Goal: Obtain resource: Obtain resource

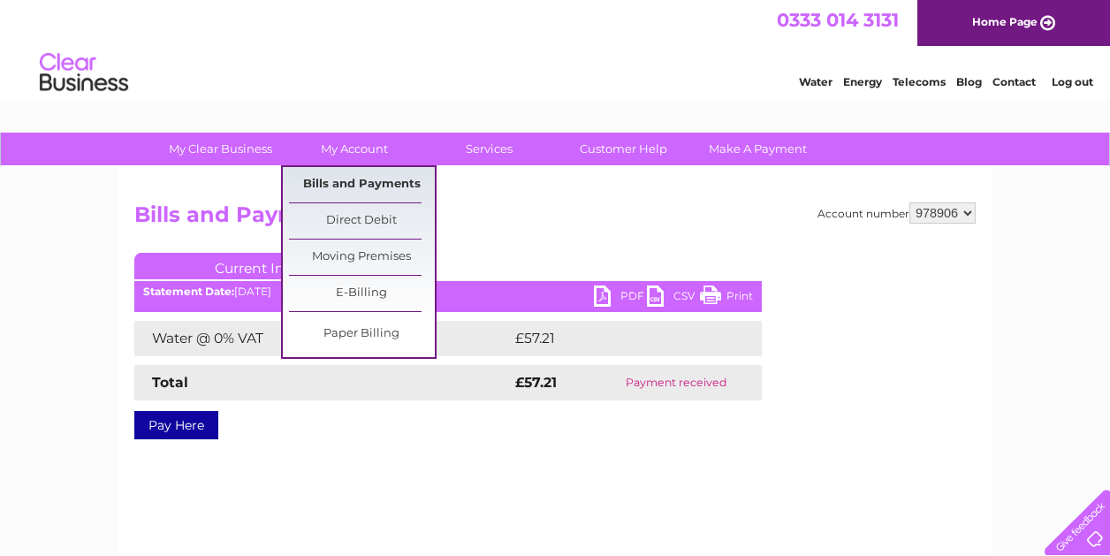
click at [339, 187] on link "Bills and Payments" at bounding box center [362, 184] width 146 height 35
click at [351, 180] on link "Bills and Payments" at bounding box center [362, 184] width 146 height 35
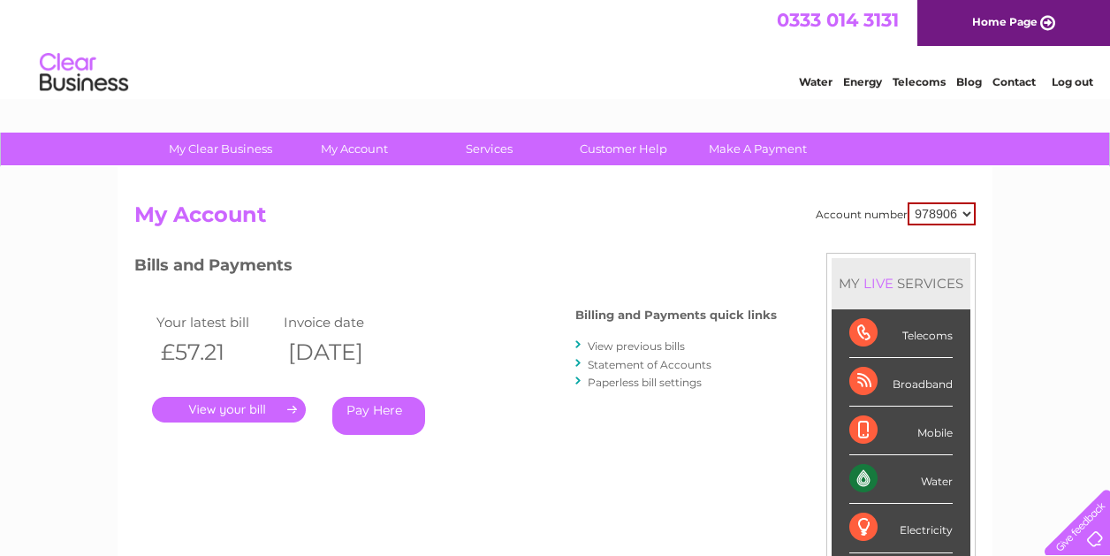
click at [626, 341] on link "View previous bills" at bounding box center [635, 345] width 97 height 13
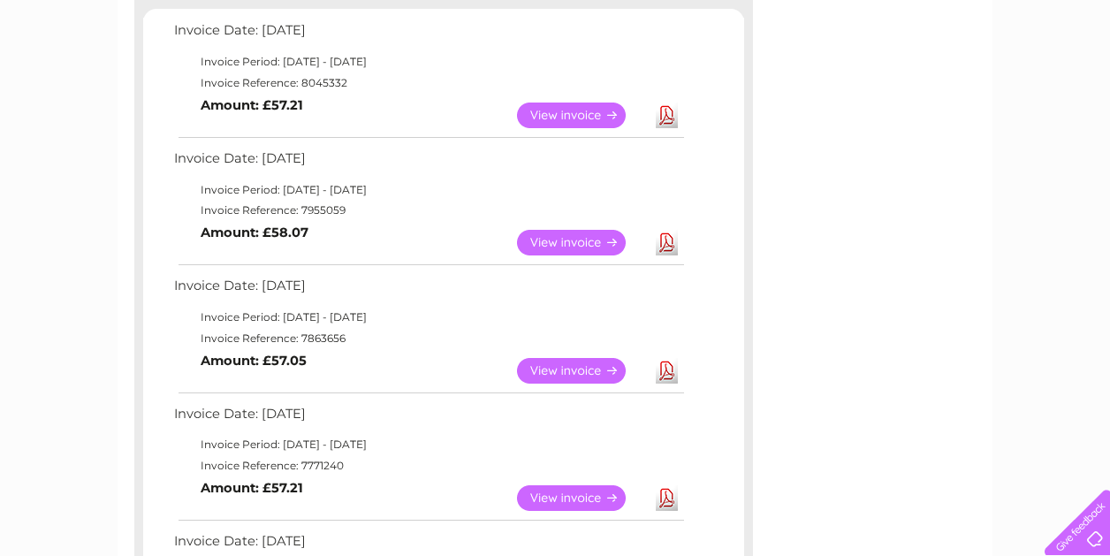
scroll to position [323, 0]
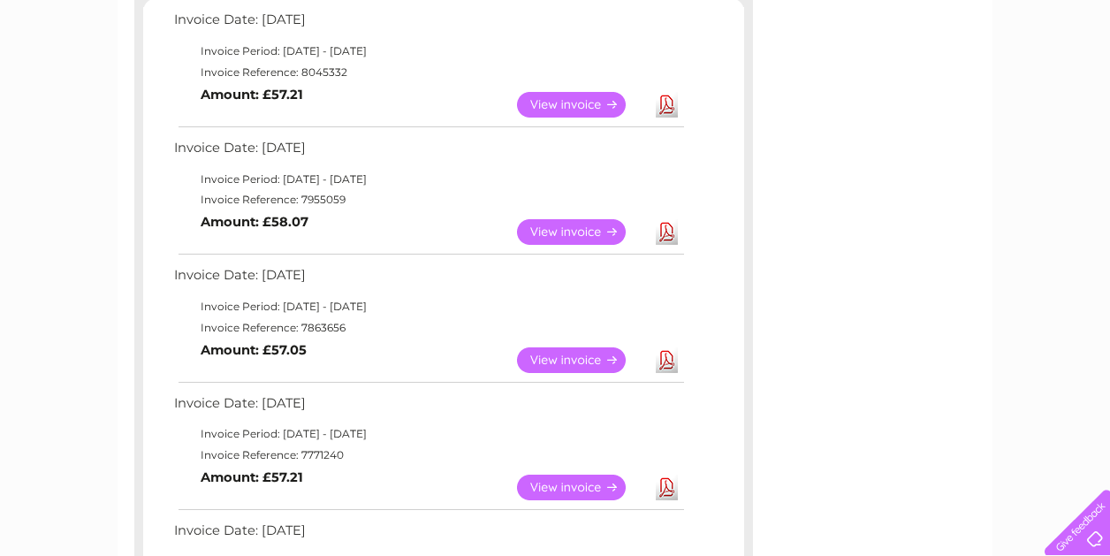
click at [610, 352] on link "View" at bounding box center [582, 360] width 130 height 26
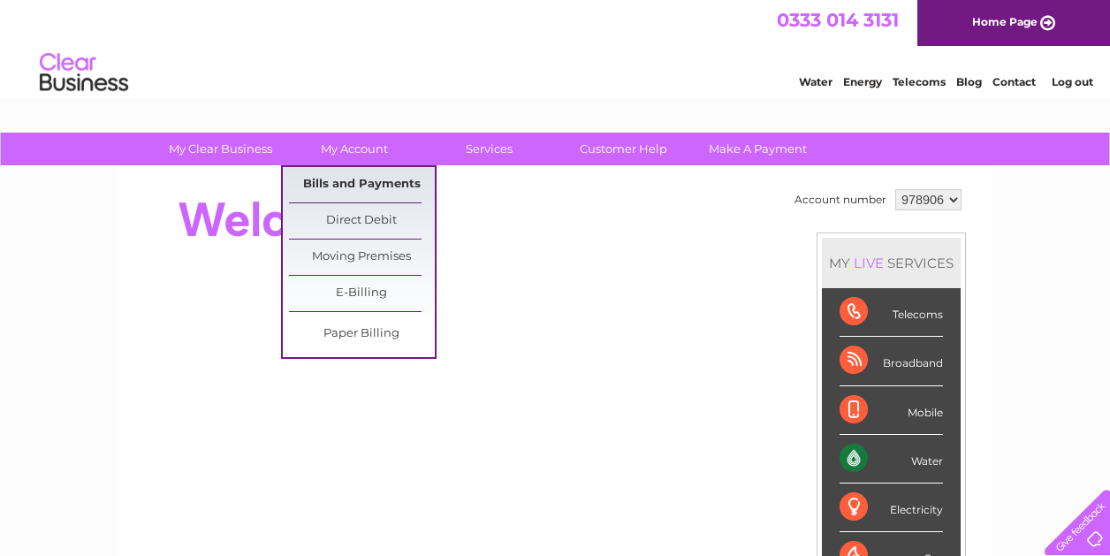
click at [367, 190] on link "Bills and Payments" at bounding box center [362, 184] width 146 height 35
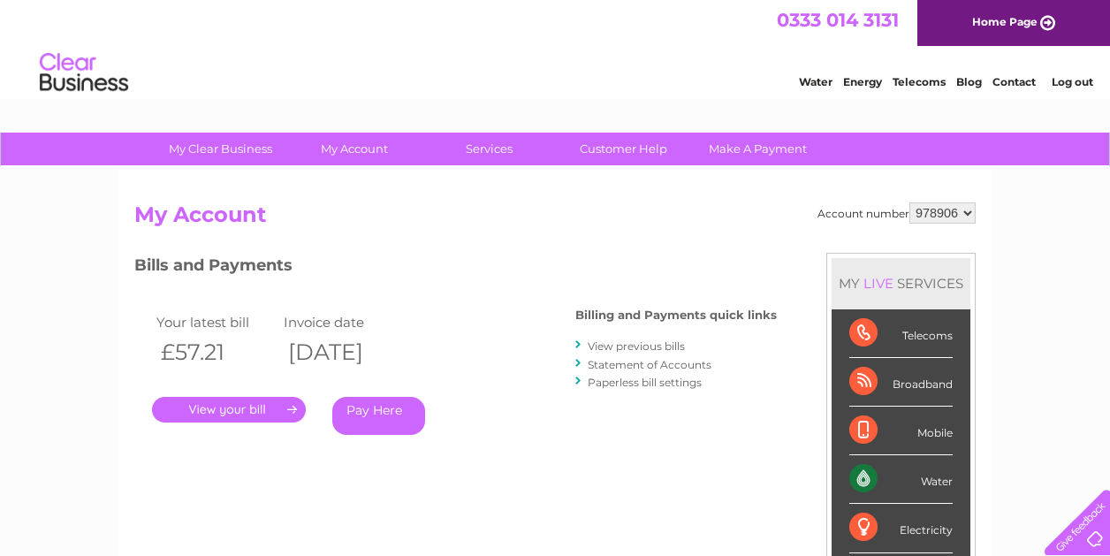
click at [624, 344] on link "View previous bills" at bounding box center [635, 345] width 97 height 13
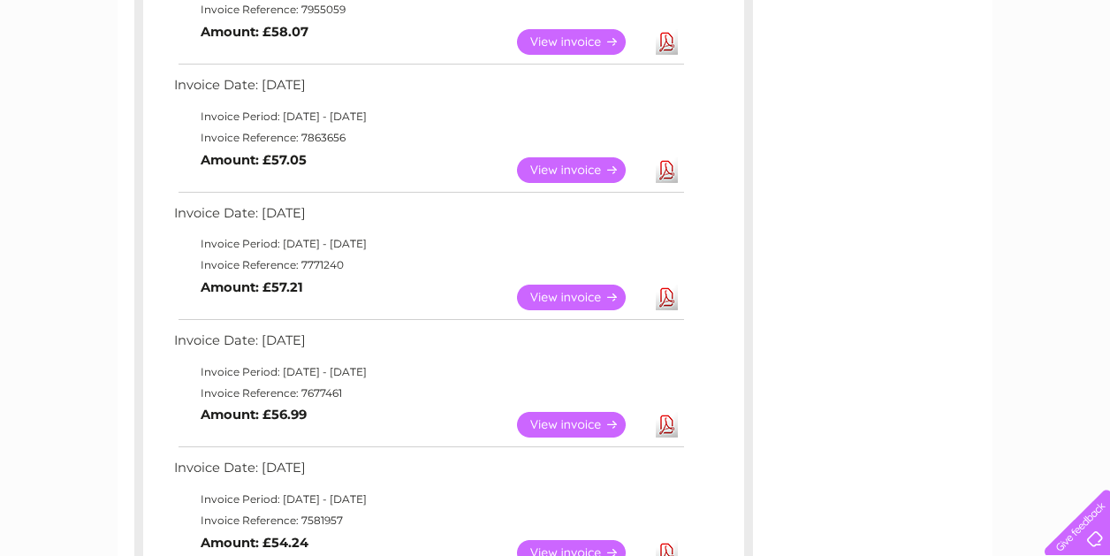
scroll to position [497, 0]
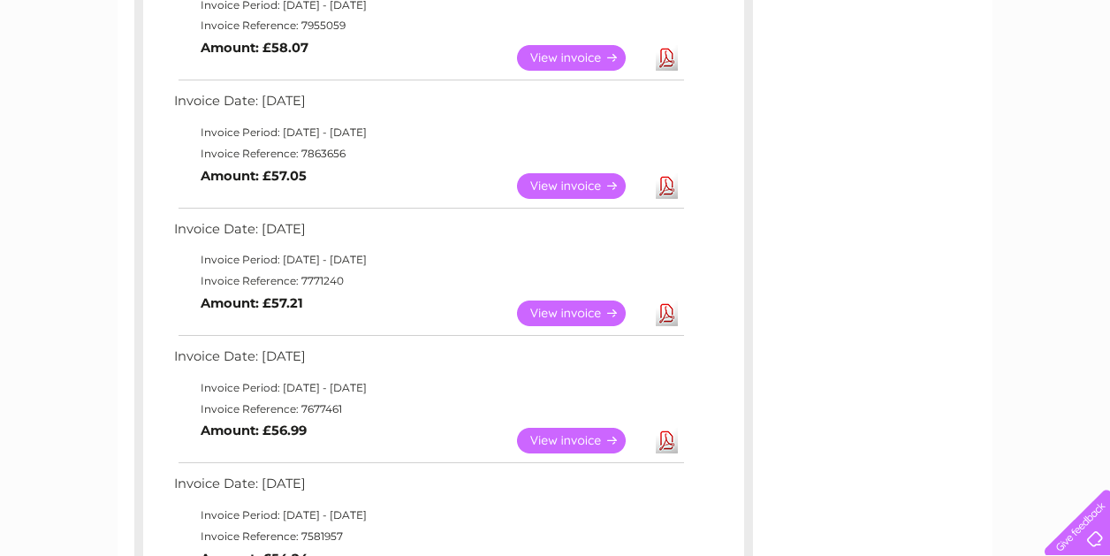
click at [591, 176] on link "View" at bounding box center [582, 186] width 130 height 26
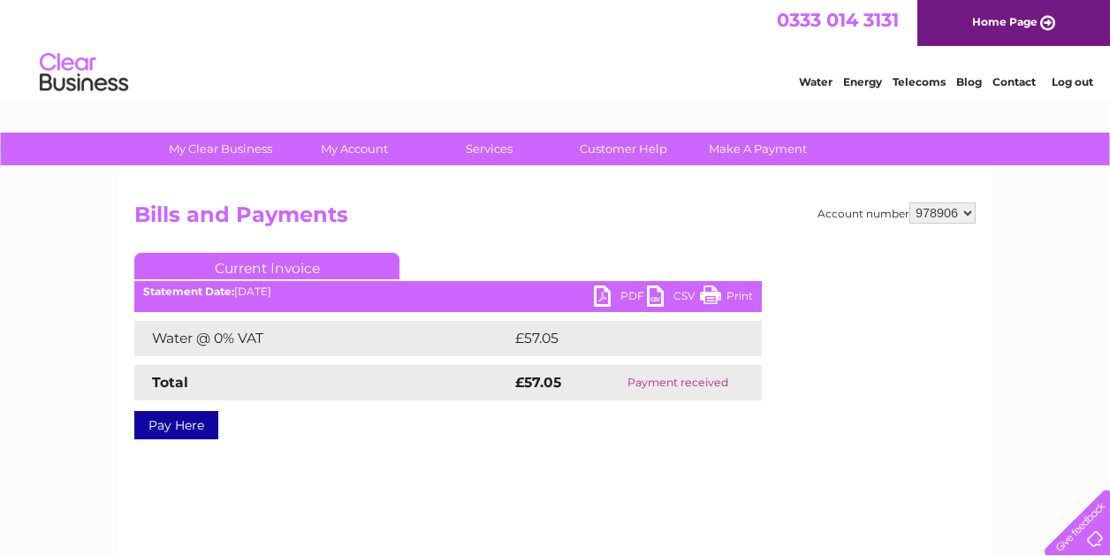
click at [713, 299] on link "Print" at bounding box center [726, 298] width 53 height 26
